Goal: Communication & Community: Answer question/provide support

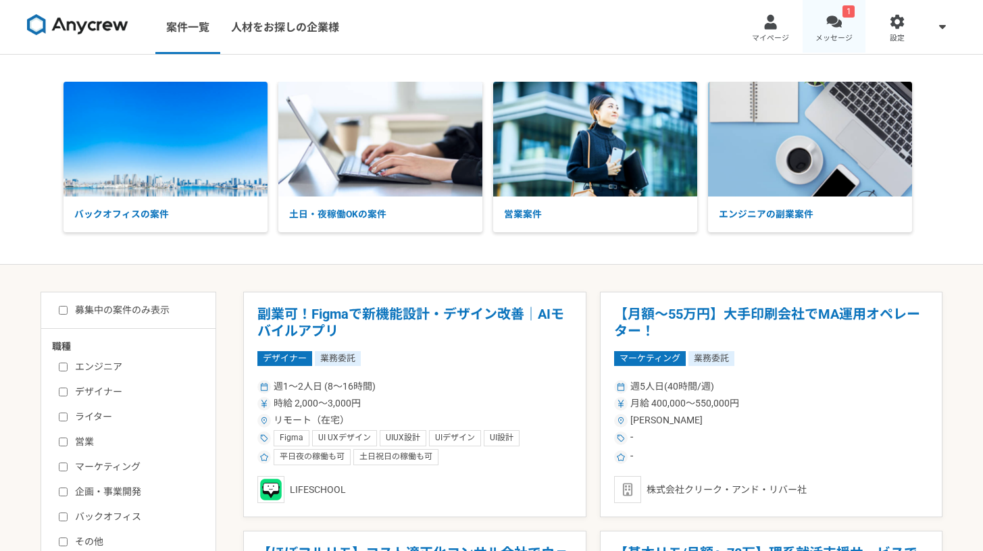
click at [827, 22] on div at bounding box center [834, 22] width 16 height 16
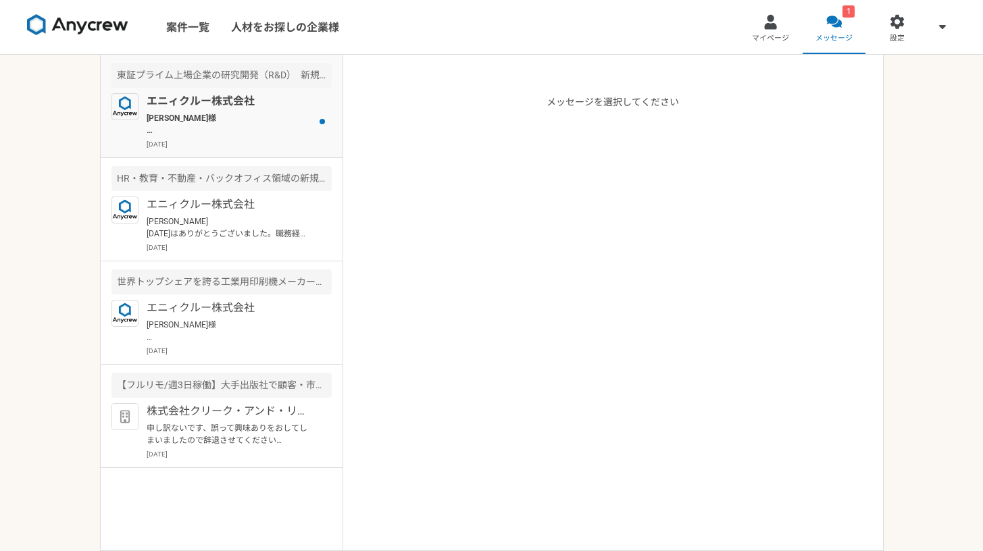
click at [237, 139] on p "[DATE]" at bounding box center [239, 144] width 185 height 10
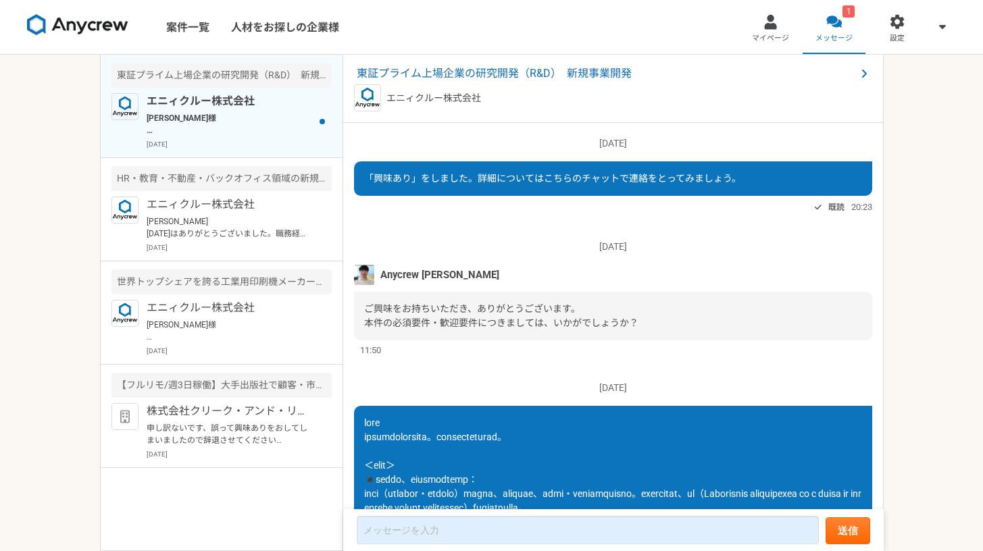
scroll to position [837, 0]
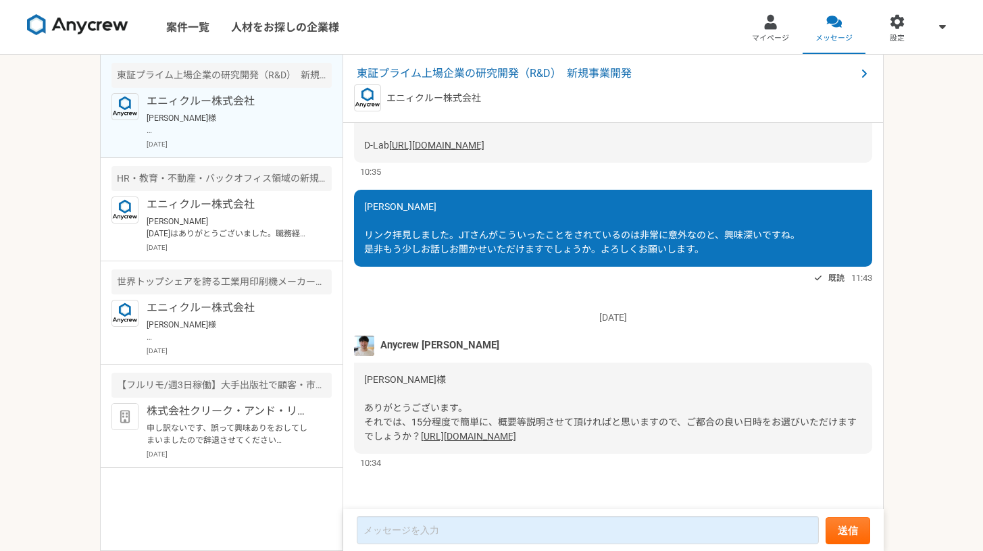
click at [507, 443] on div "[PERSON_NAME]様 ありがとうございます。 それでは、15分程度で簡単に、概要等説明させて頂ければと思いますので、ご都合の良い日時をお選びいただけま…" at bounding box center [613, 408] width 518 height 91
click at [508, 438] on link "[URL][DOMAIN_NAME]" at bounding box center [468, 436] width 95 height 11
click at [577, 551] on form "送信" at bounding box center [613, 530] width 540 height 42
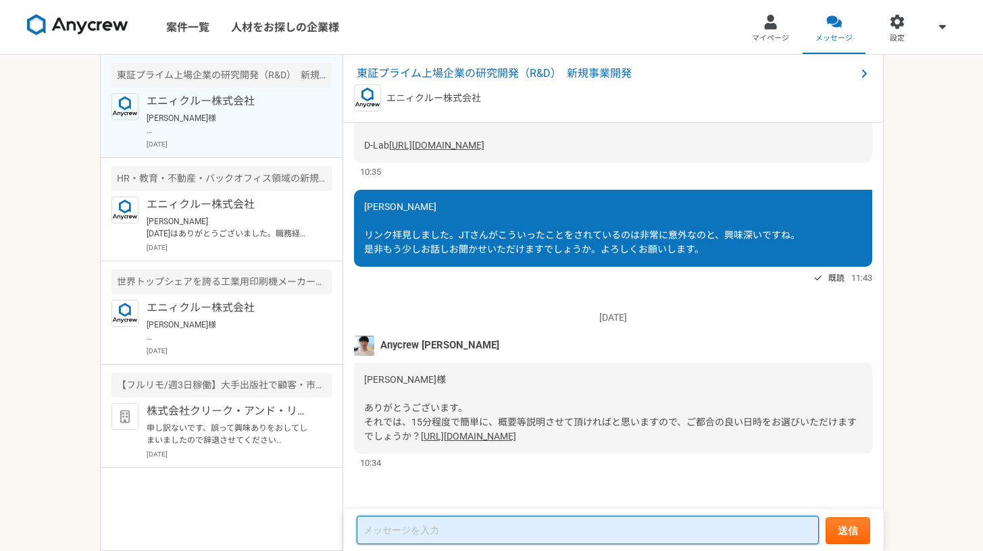
click at [577, 539] on textarea at bounding box center [588, 530] width 462 height 28
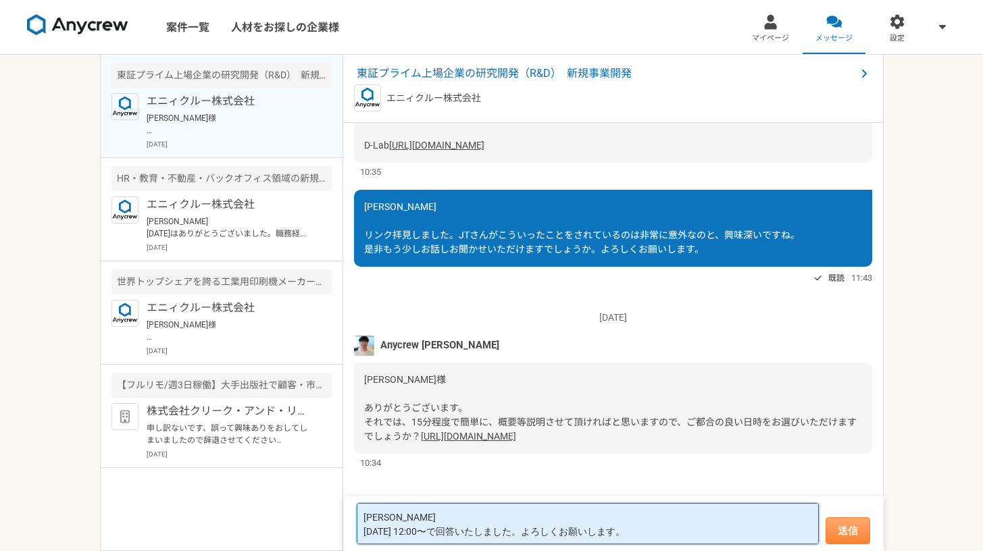
type textarea "[PERSON_NAME] [DATE] 12:00〜で回答いたしました。よろしくお願いします。"
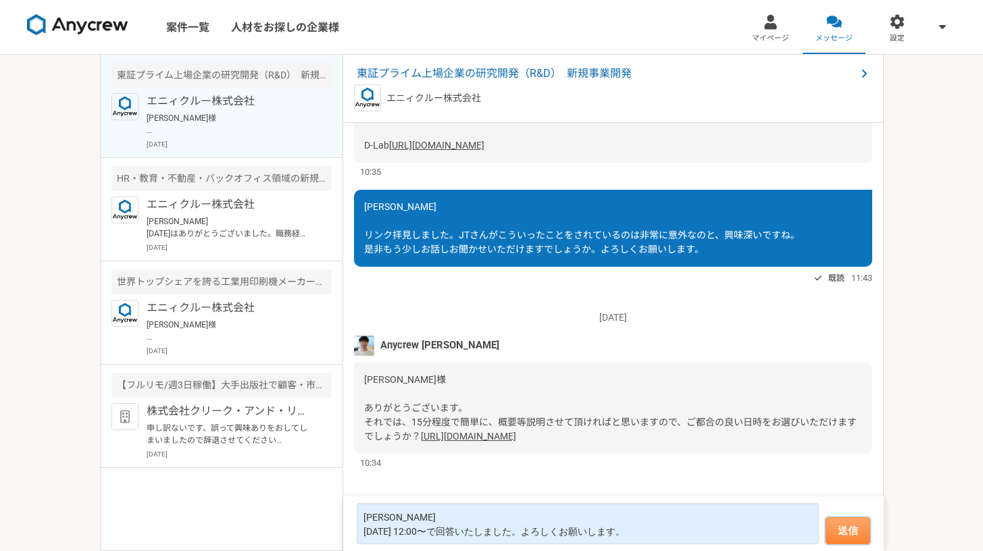
click at [840, 533] on button "送信" at bounding box center [847, 530] width 45 height 27
